Goal: Navigation & Orientation: Find specific page/section

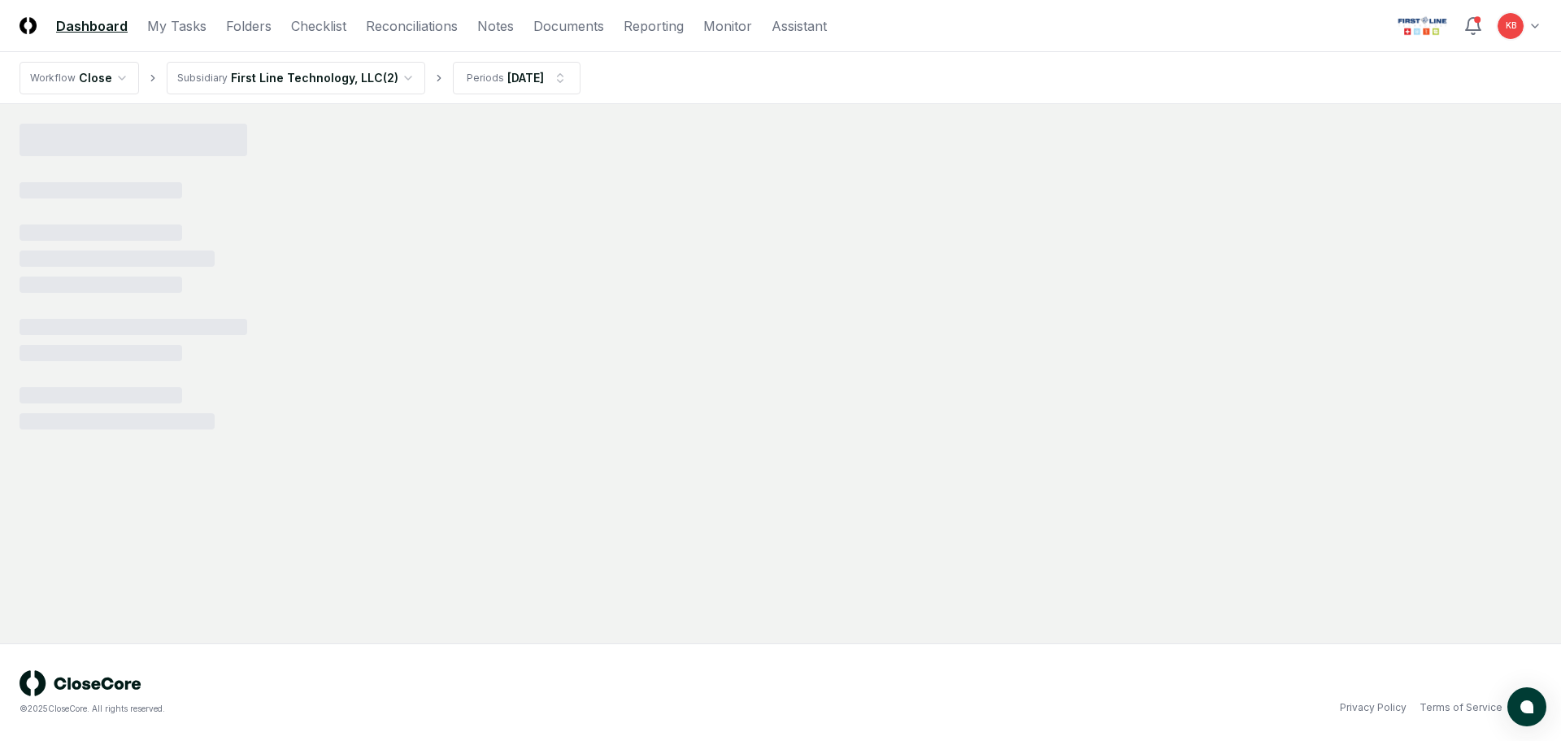
click at [1523, 24] on html "CloseCore Dashboard My Tasks Folders Checklist Reconciliations Notes Documents …" at bounding box center [780, 370] width 1561 height 741
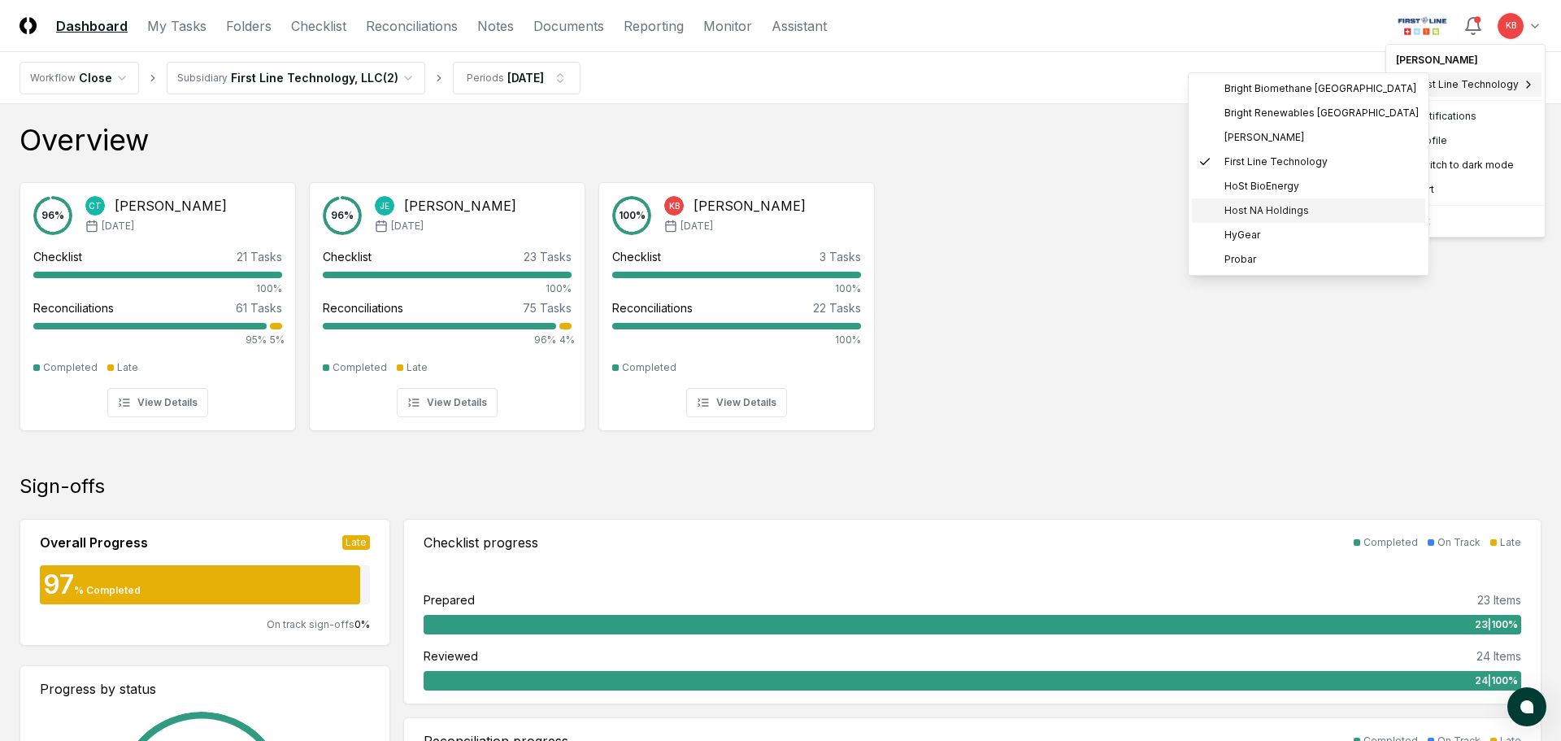
click at [1260, 207] on span "Host NA Holdings" at bounding box center [1266, 210] width 85 height 15
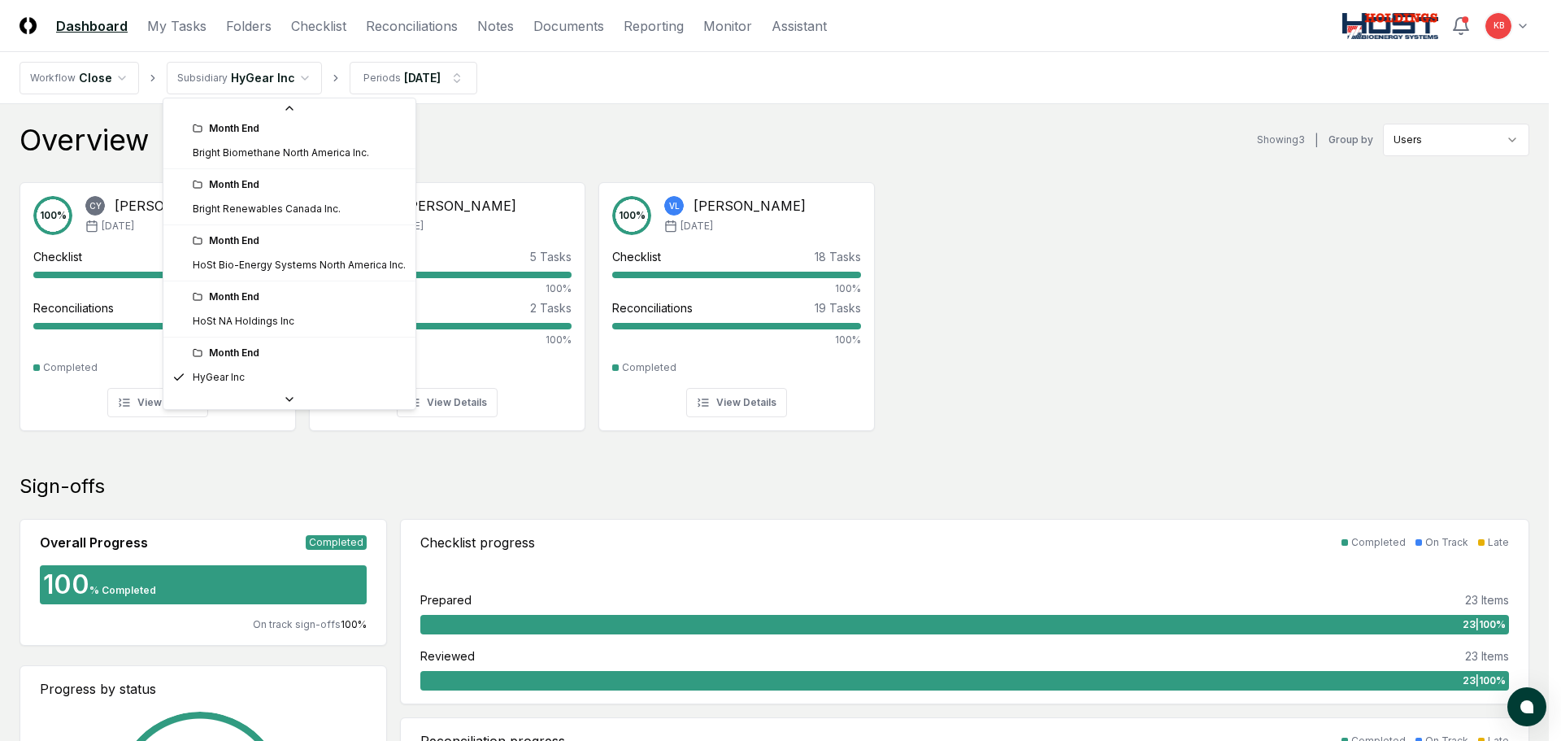
scroll to position [166, 0]
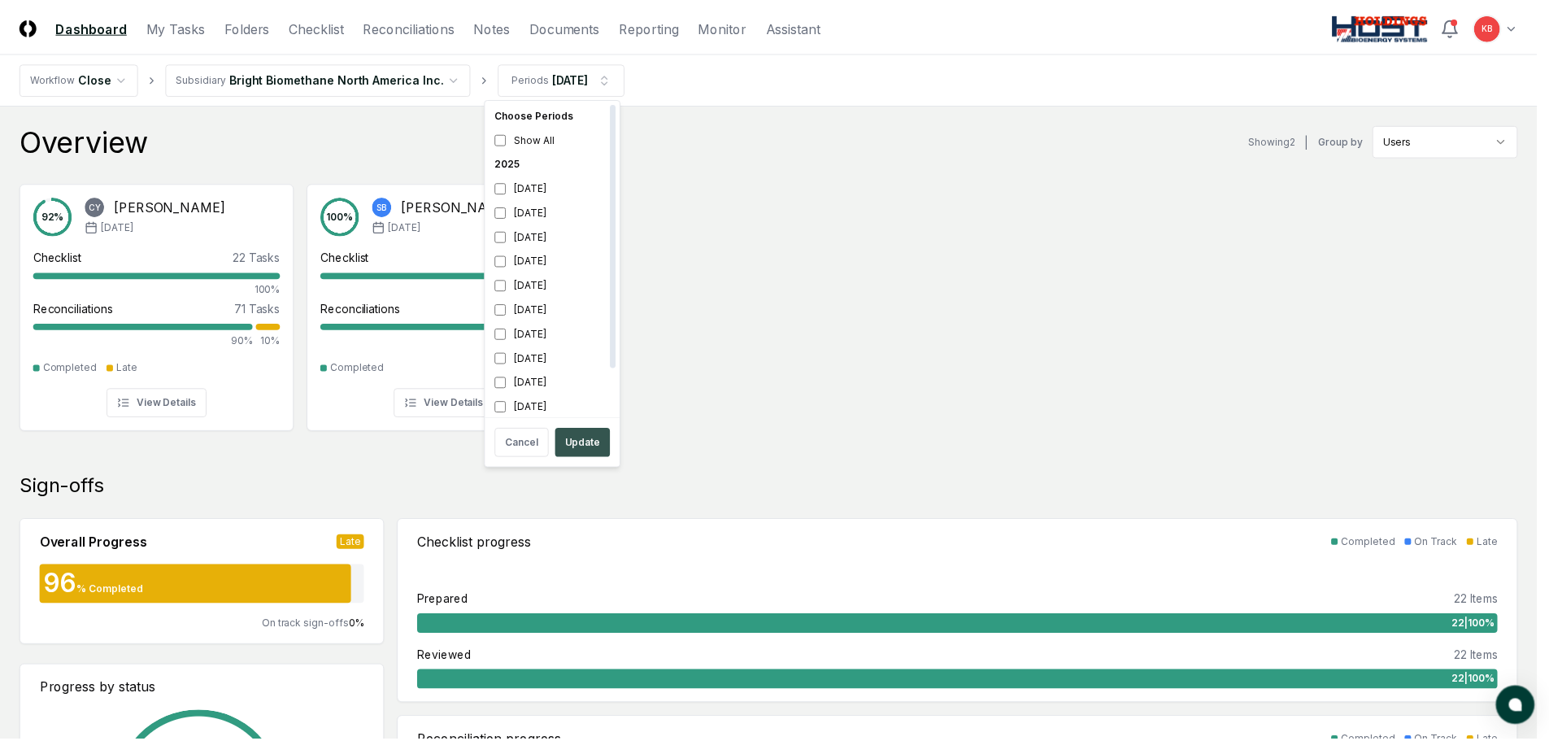
scroll to position [5, 0]
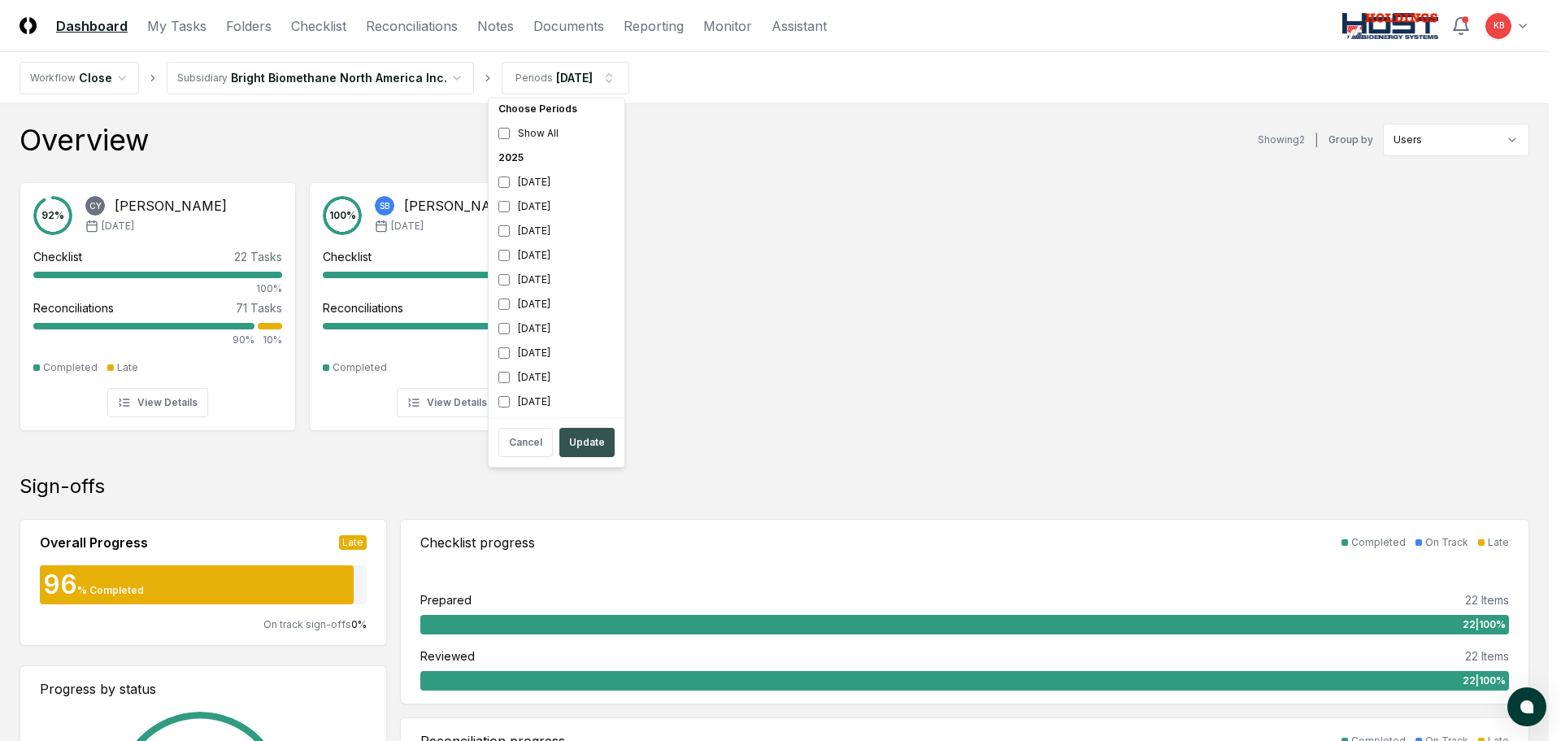
click at [566, 442] on button "Update" at bounding box center [586, 442] width 55 height 29
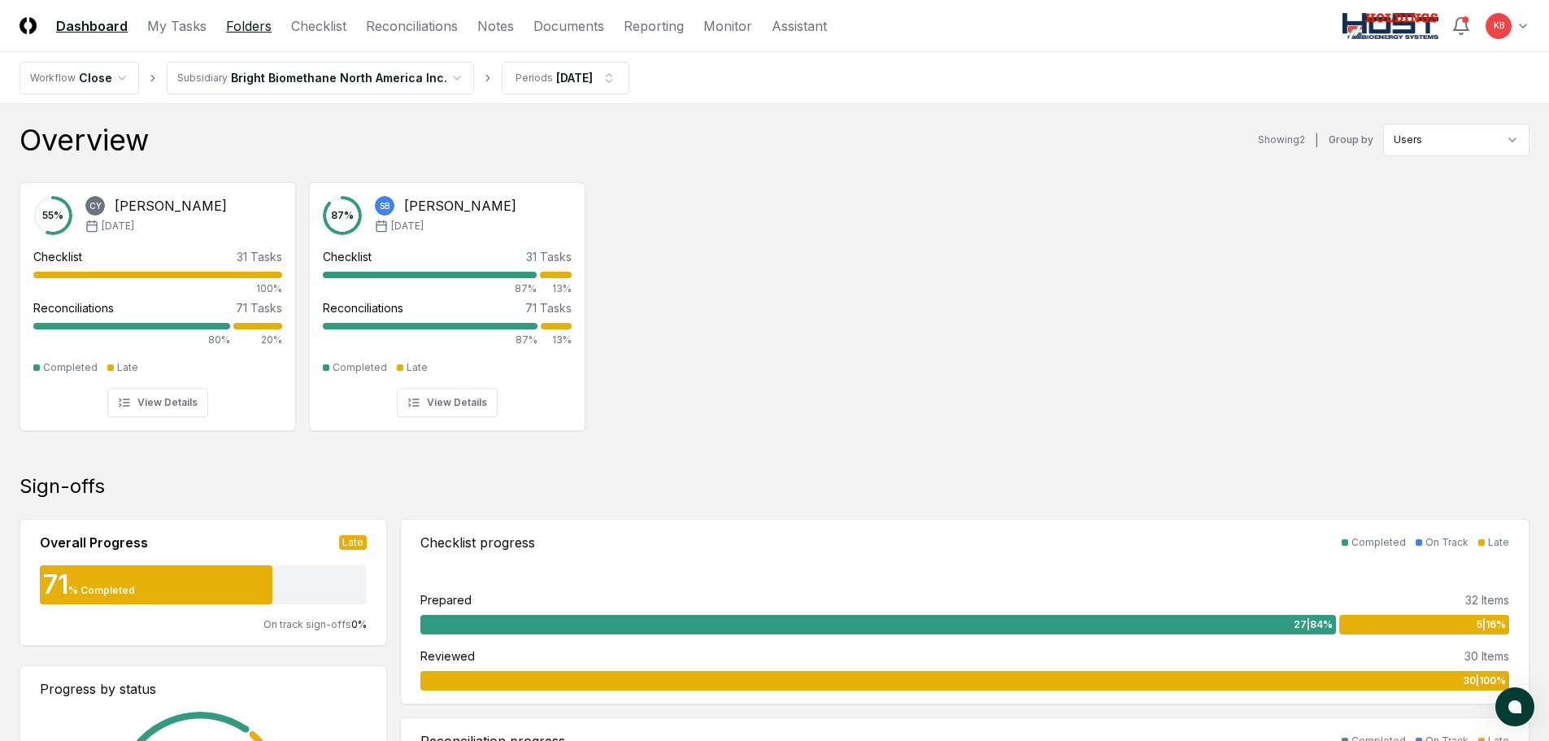
click at [235, 19] on link "Folders" at bounding box center [249, 26] width 46 height 20
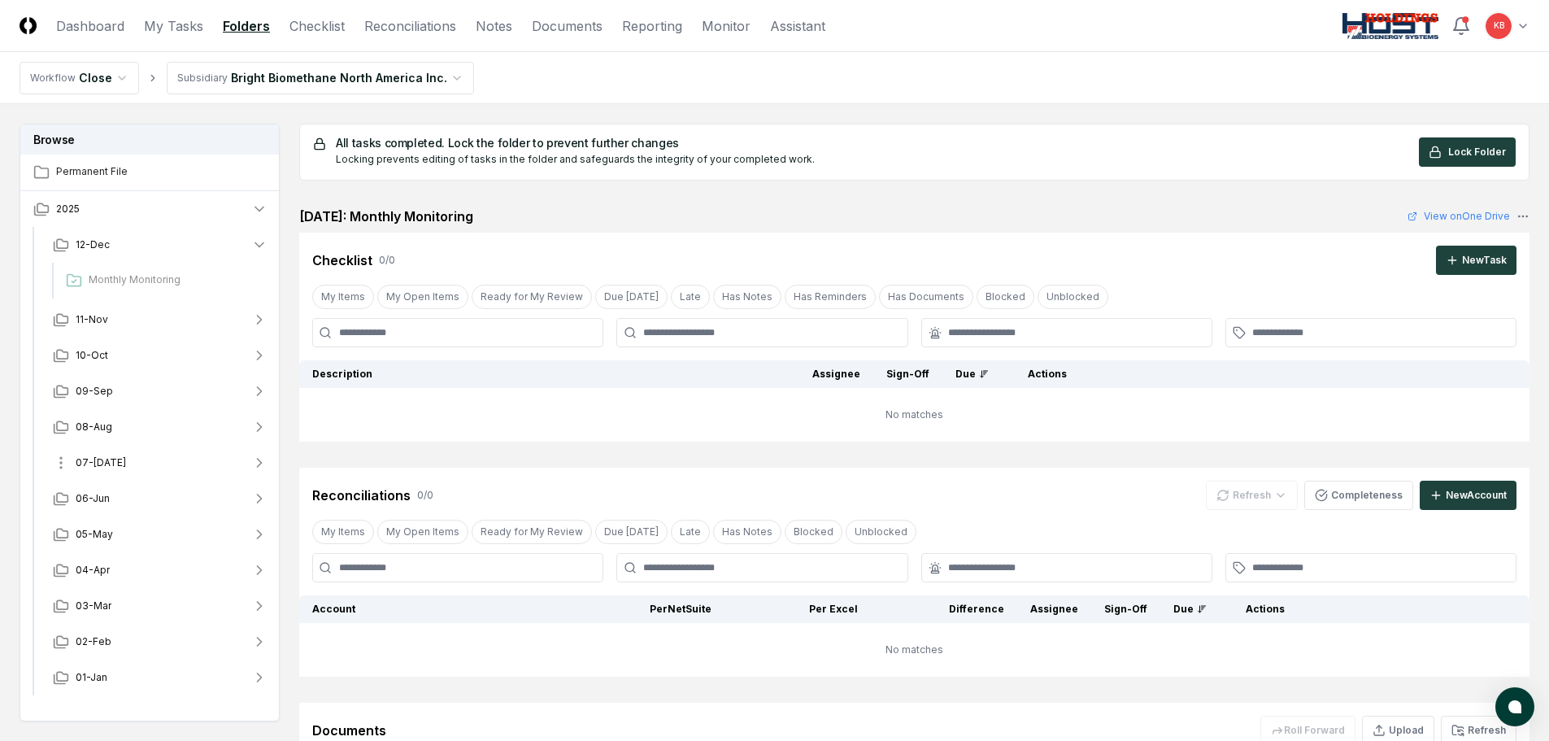
click at [257, 460] on icon "button" at bounding box center [259, 462] width 16 height 16
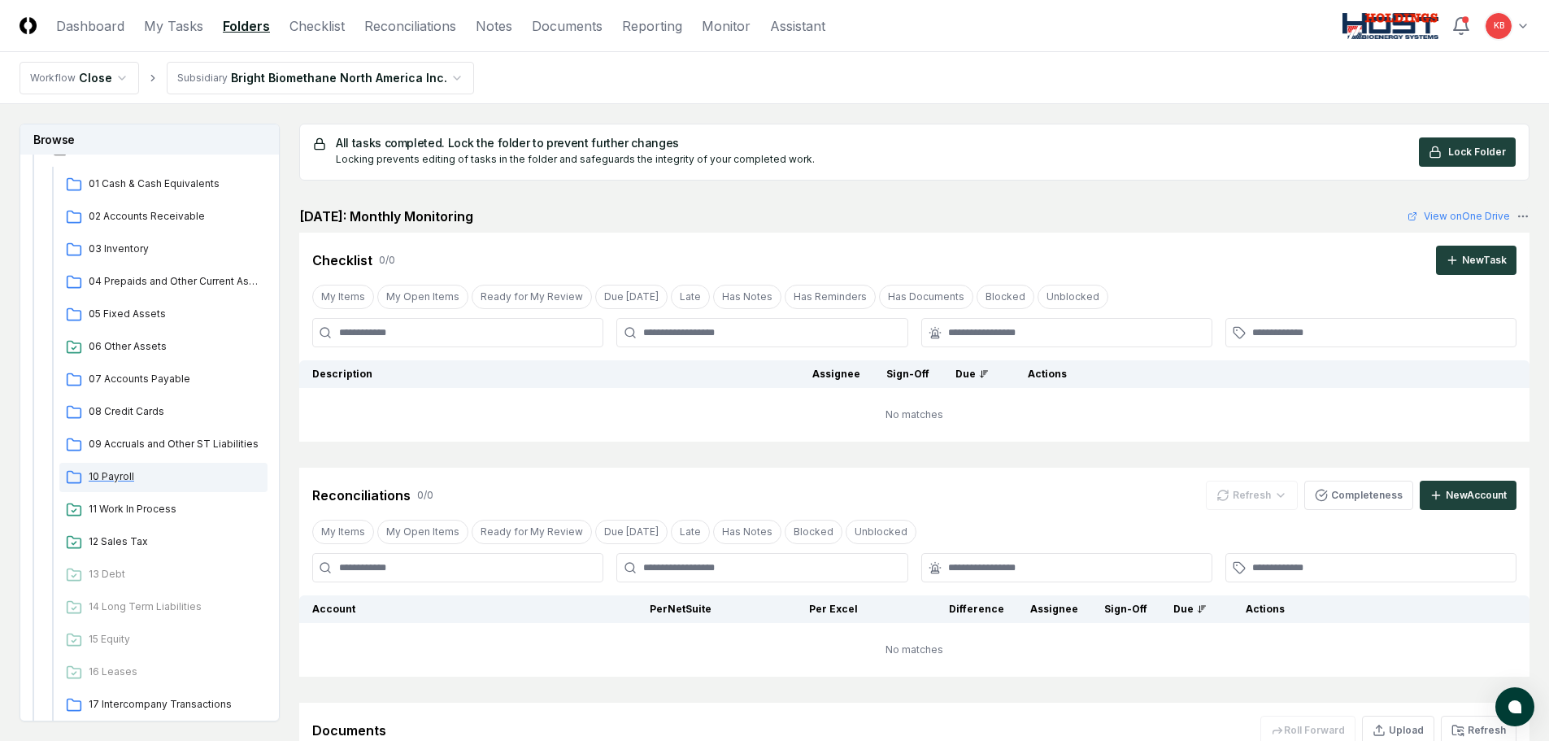
scroll to position [325, 0]
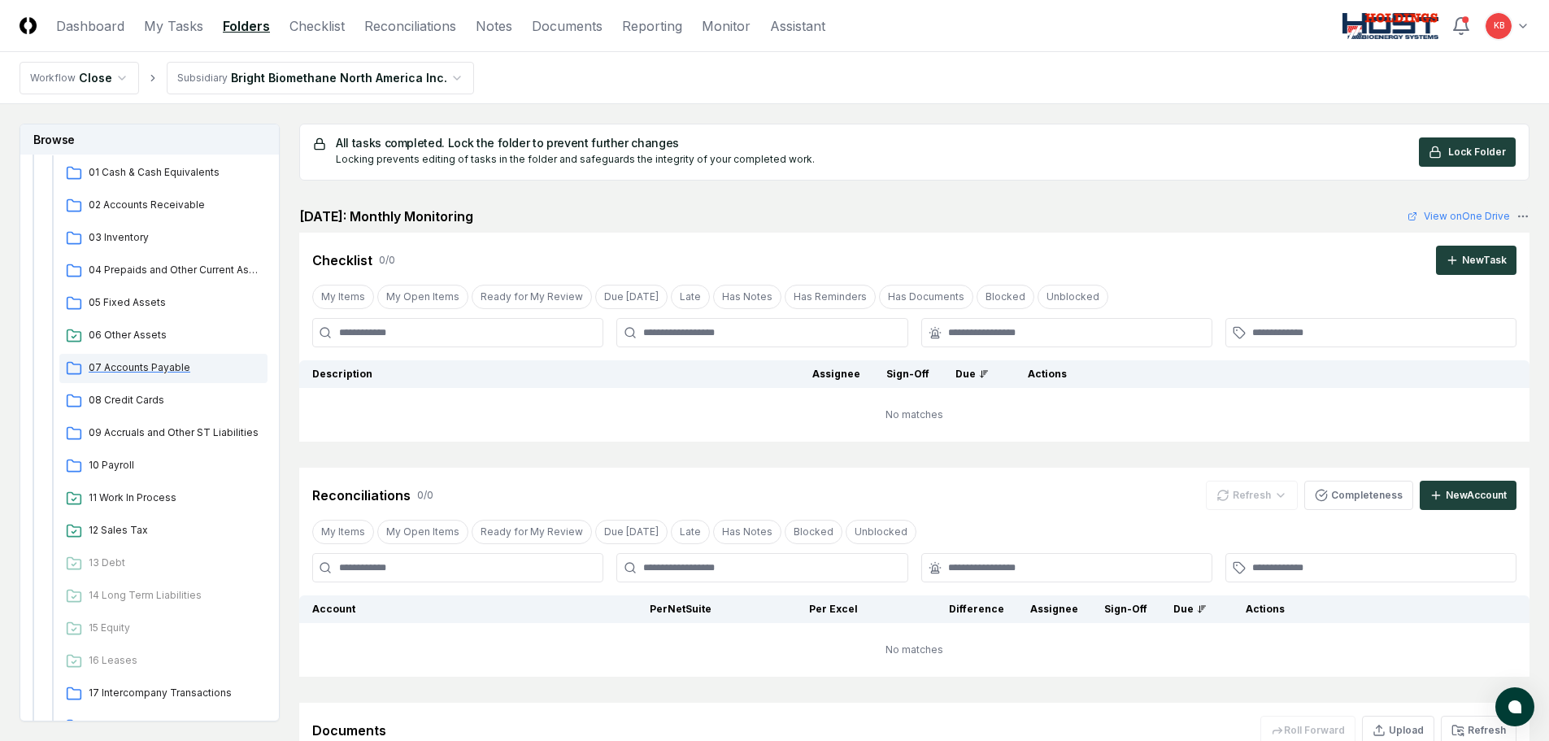
click at [141, 372] on span "07 Accounts Payable" at bounding box center [175, 367] width 172 height 15
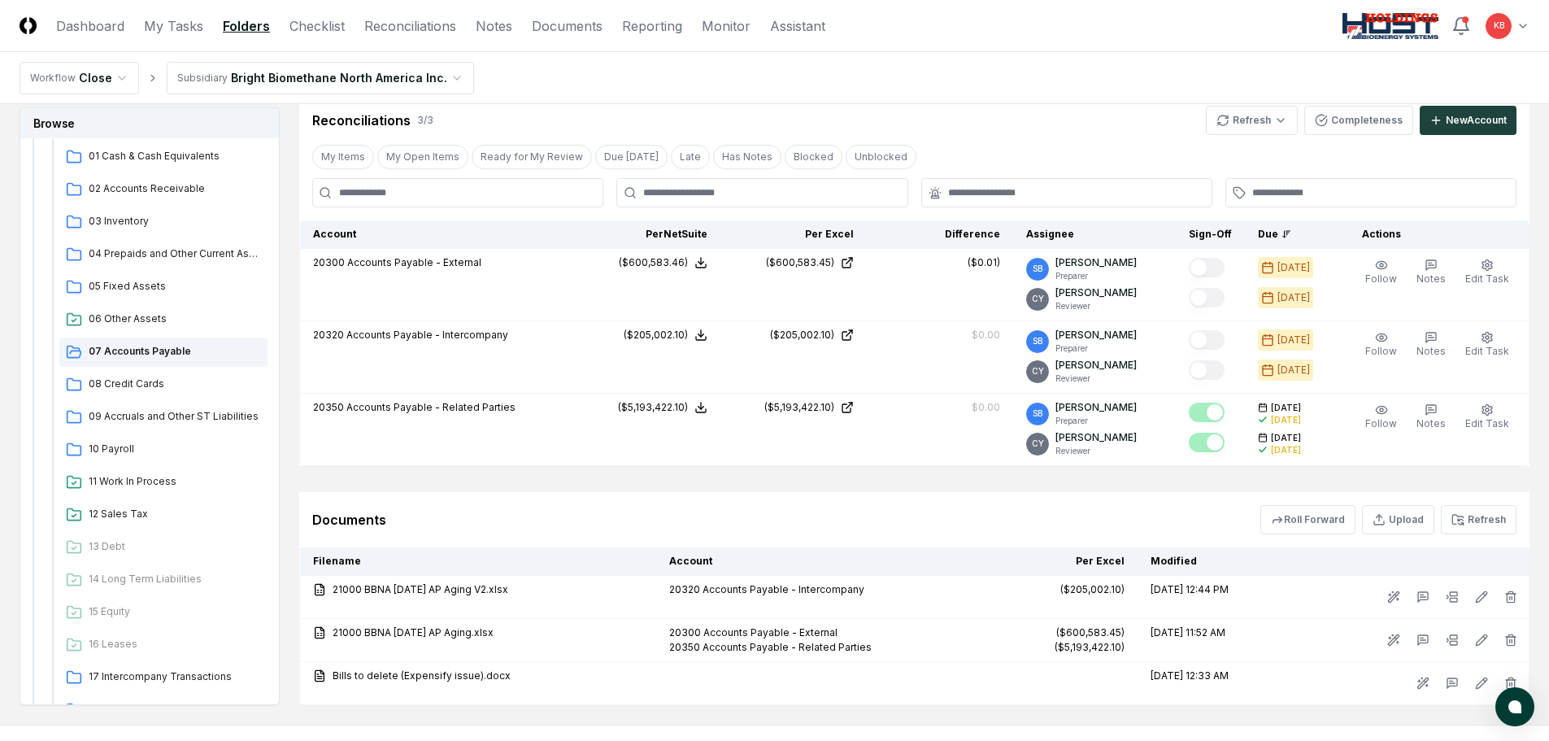
scroll to position [352, 0]
